Goal: Check status: Check status

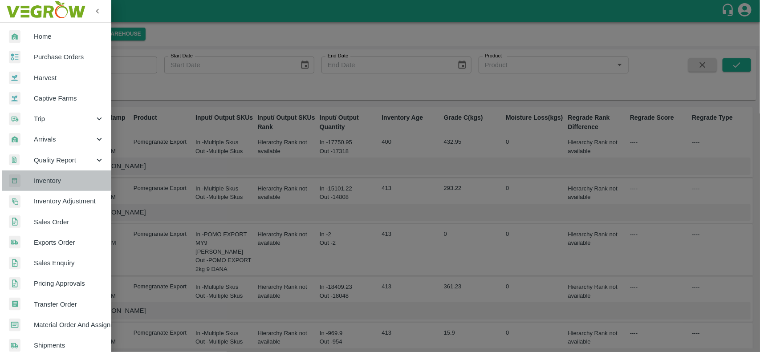
click at [48, 179] on span "Inventory" at bounding box center [69, 181] width 70 height 10
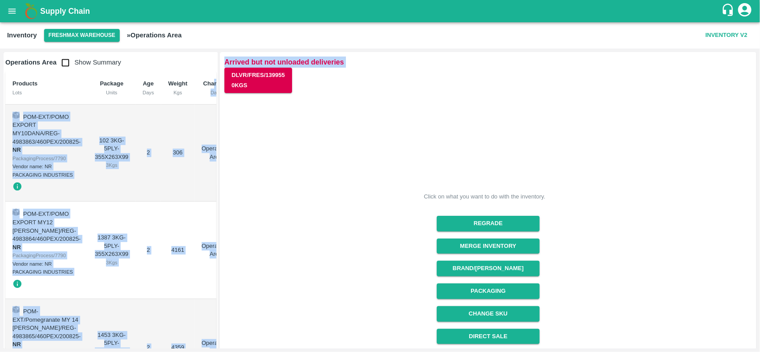
drag, startPoint x: 216, startPoint y: 85, endPoint x: 225, endPoint y: 215, distance: 130.4
click at [225, 215] on div "Operations Area Show Summary Products Lots Package Units Age Days Weight Kgs Ch…" at bounding box center [380, 201] width 760 height 304
click at [177, 217] on td "4161" at bounding box center [177, 251] width 33 height 98
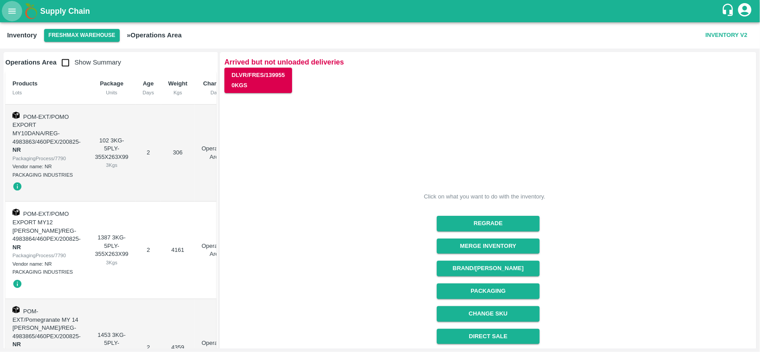
click at [10, 12] on icon "open drawer" at bounding box center [12, 11] width 10 height 10
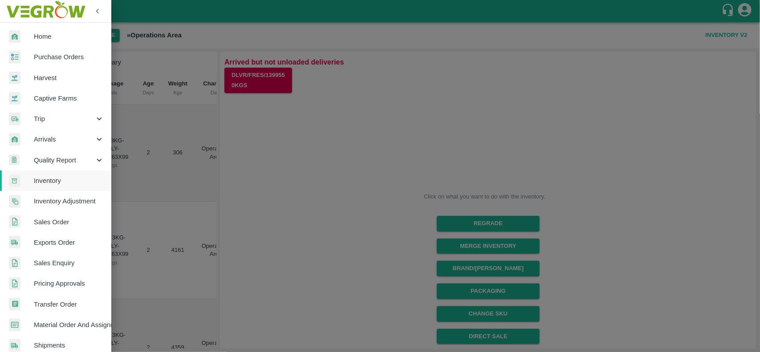
click at [69, 248] on link "Exports Order" at bounding box center [55, 242] width 111 height 20
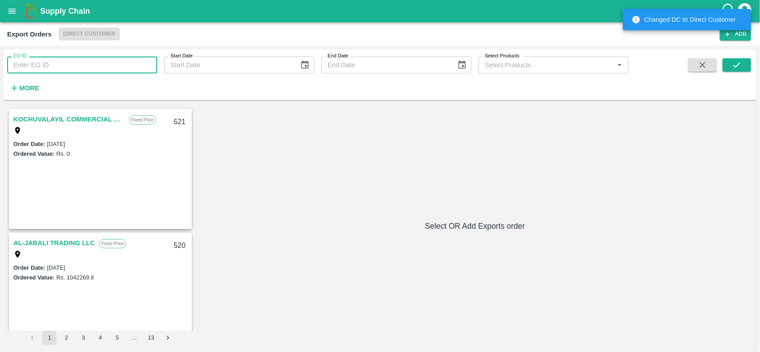
click at [53, 60] on input "EO ID" at bounding box center [82, 65] width 150 height 17
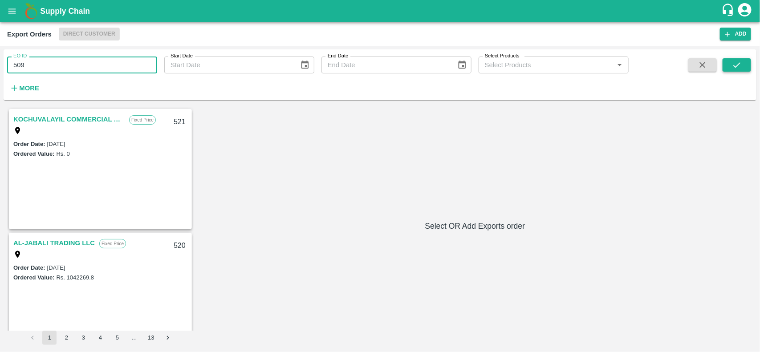
click at [737, 67] on icon "submit" at bounding box center [737, 65] width 10 height 10
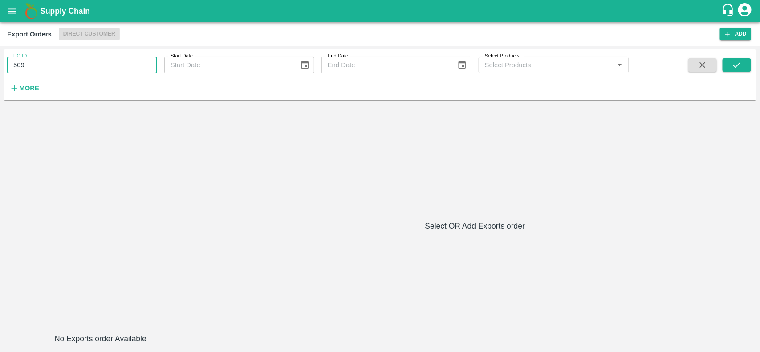
click at [94, 65] on input "509" at bounding box center [82, 65] width 150 height 17
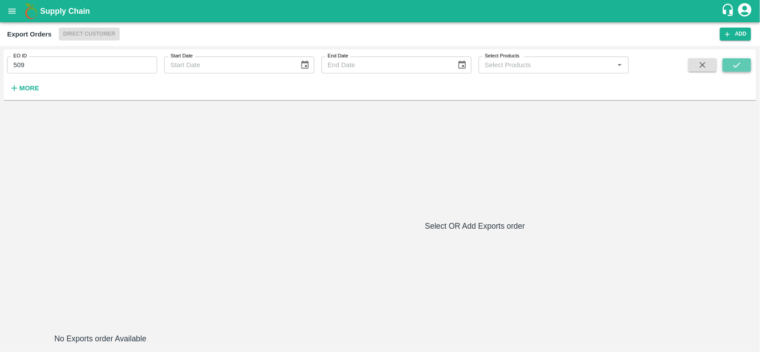
click at [740, 65] on icon "submit" at bounding box center [737, 65] width 10 height 10
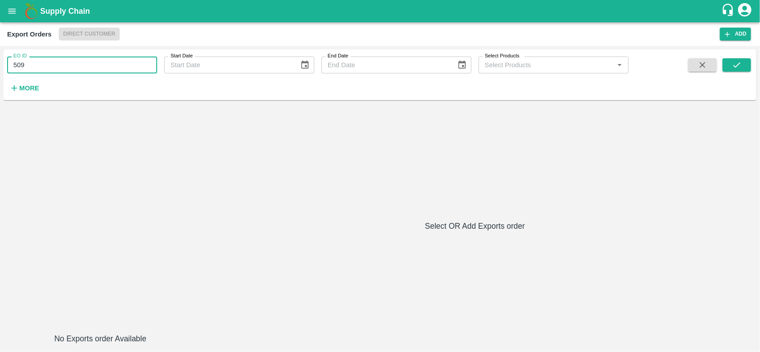
click at [70, 69] on input "509" at bounding box center [82, 65] width 150 height 17
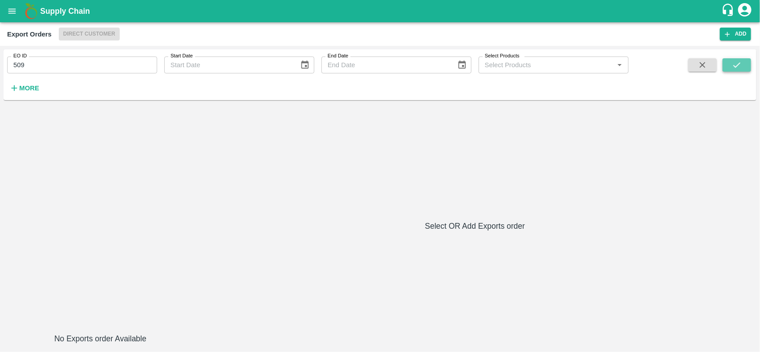
click at [734, 63] on icon "submit" at bounding box center [737, 65] width 10 height 10
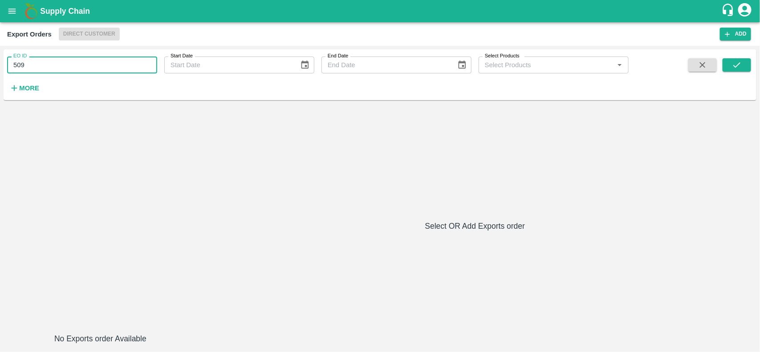
click at [66, 67] on input "509" at bounding box center [82, 65] width 150 height 17
type input "5"
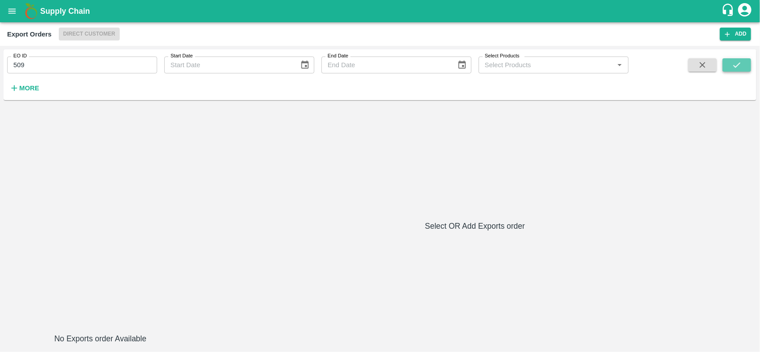
click at [736, 65] on icon "submit" at bounding box center [737, 65] width 10 height 10
click at [65, 64] on input "509" at bounding box center [82, 65] width 150 height 17
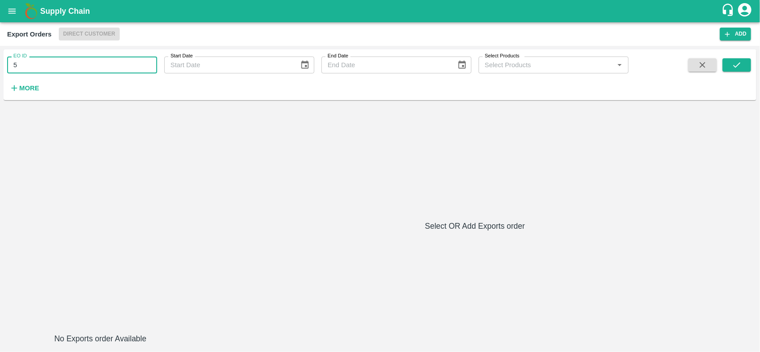
type input "5"
click at [13, 11] on icon "open drawer" at bounding box center [12, 10] width 8 height 5
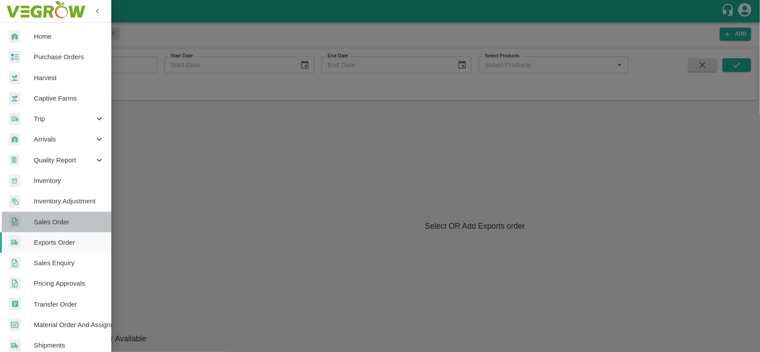
click at [59, 226] on span "Sales Order" at bounding box center [69, 222] width 70 height 10
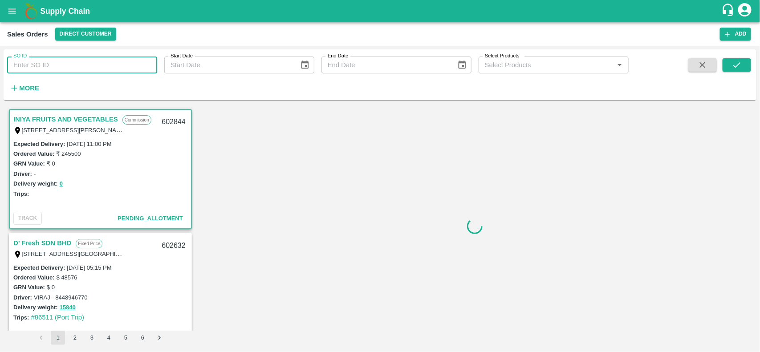
click at [48, 69] on input "SO ID" at bounding box center [82, 65] width 150 height 17
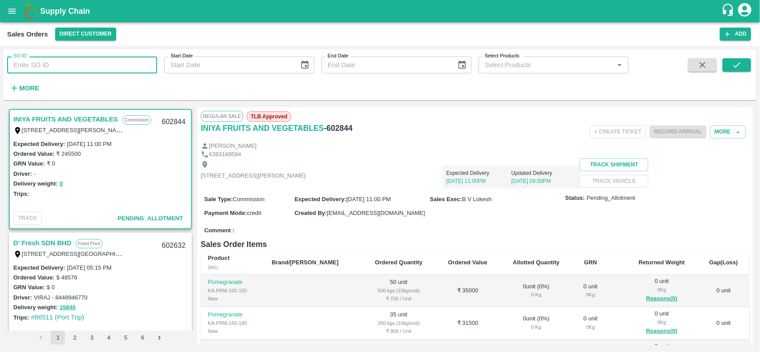
paste input "601439"
type input "601439"
click at [743, 65] on button "submit" at bounding box center [737, 64] width 29 height 13
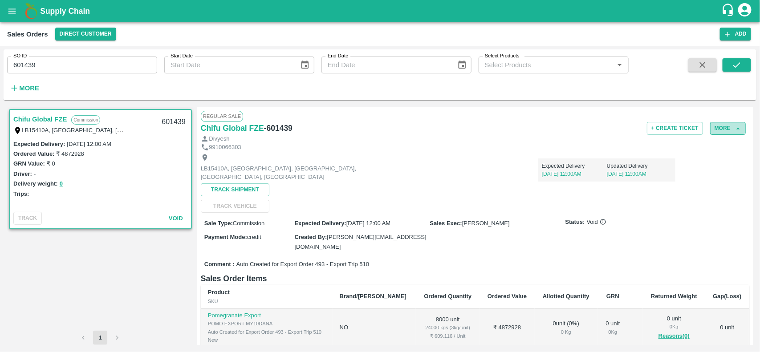
click at [730, 127] on button "More" at bounding box center [728, 128] width 36 height 13
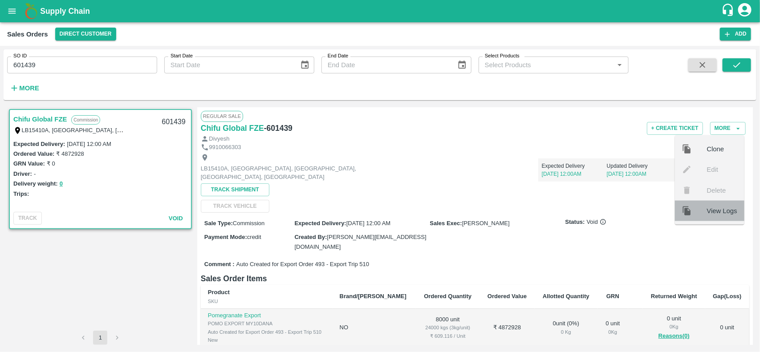
click at [725, 213] on span "View Logs" at bounding box center [722, 211] width 30 height 10
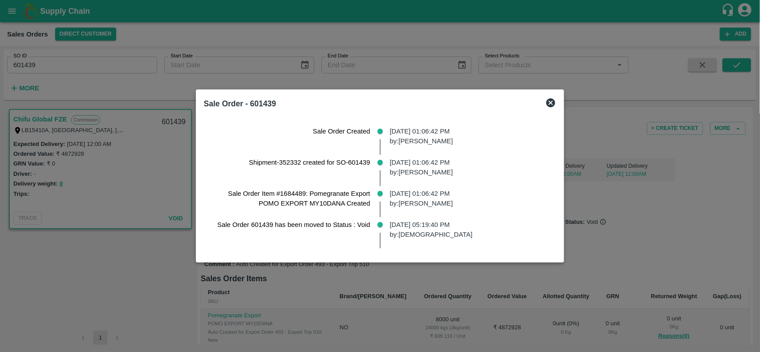
click at [555, 101] on icon at bounding box center [550, 102] width 9 height 9
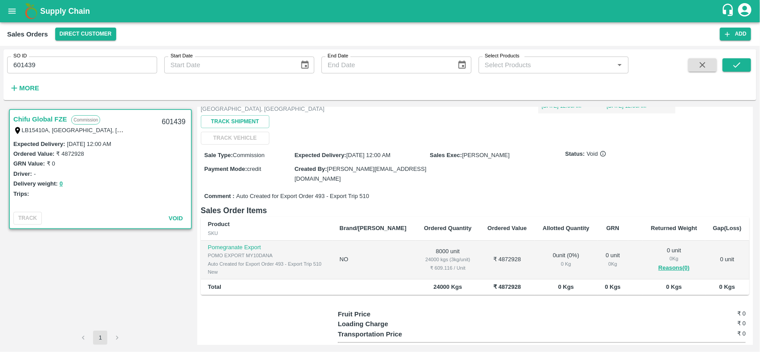
scroll to position [112, 0]
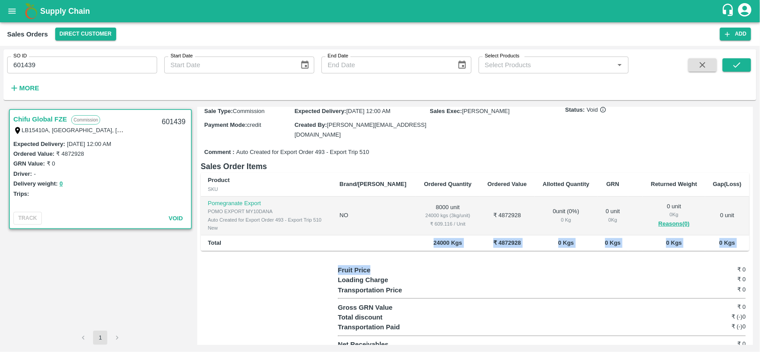
drag, startPoint x: 423, startPoint y: 261, endPoint x: 362, endPoint y: 237, distance: 66.0
click at [362, 237] on div "Regular Sale Chifu Global FZE - 601439 + Create Ticket More [PERSON_NAME] 99100…" at bounding box center [475, 226] width 556 height 238
click at [362, 237] on td at bounding box center [375, 244] width 84 height 16
